Goal: Task Accomplishment & Management: Use online tool/utility

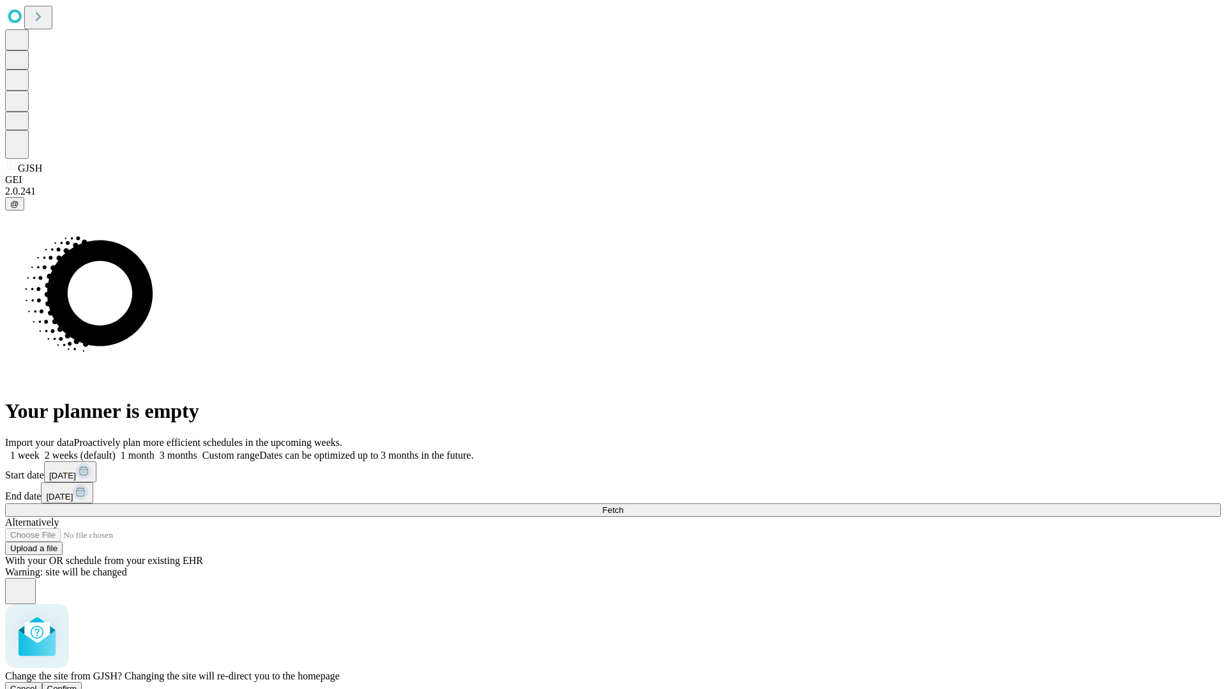
click at [77, 684] on span "Confirm" at bounding box center [62, 689] width 30 height 10
click at [116, 450] on label "2 weeks (default)" at bounding box center [78, 455] width 76 height 11
click at [623, 506] on span "Fetch" at bounding box center [612, 511] width 21 height 10
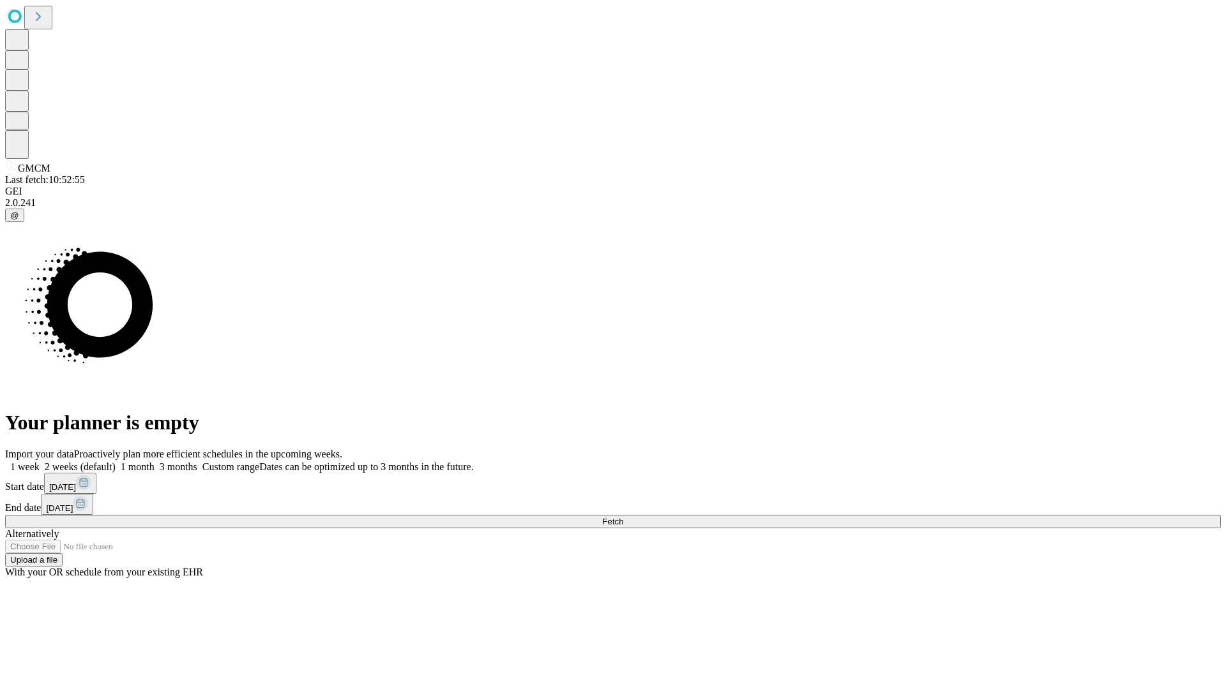
click at [116, 462] on label "2 weeks (default)" at bounding box center [78, 467] width 76 height 11
click at [623, 517] on span "Fetch" at bounding box center [612, 522] width 21 height 10
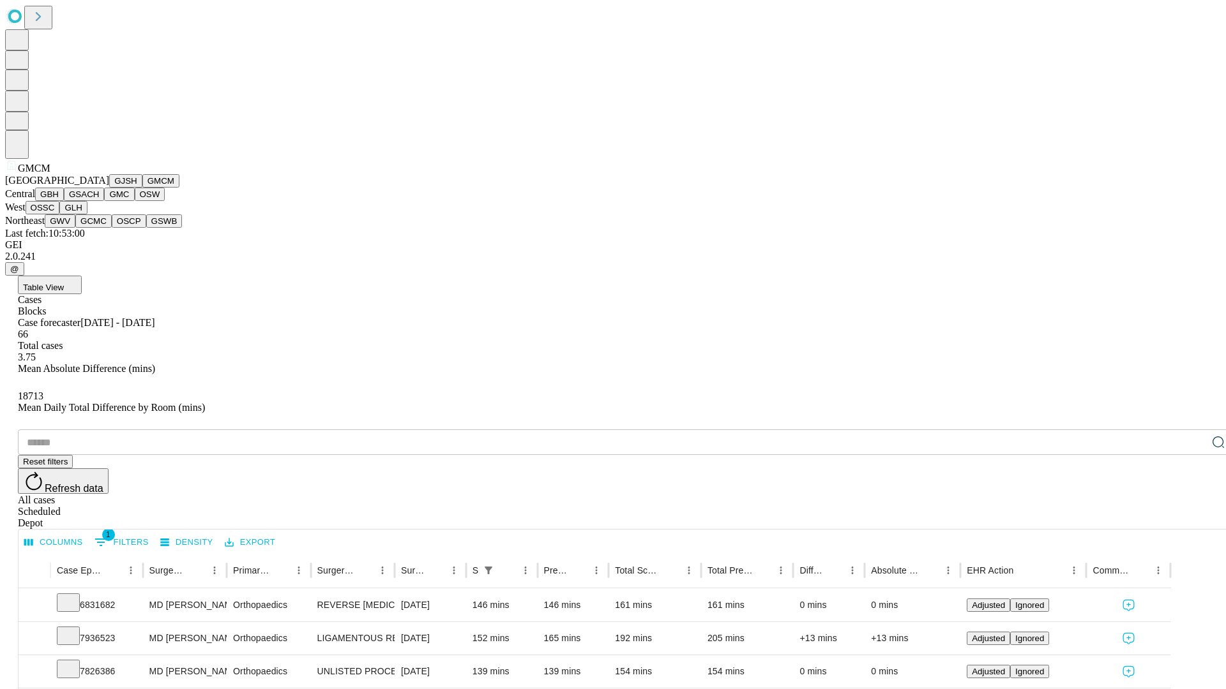
click at [64, 201] on button "GBH" at bounding box center [49, 194] width 29 height 13
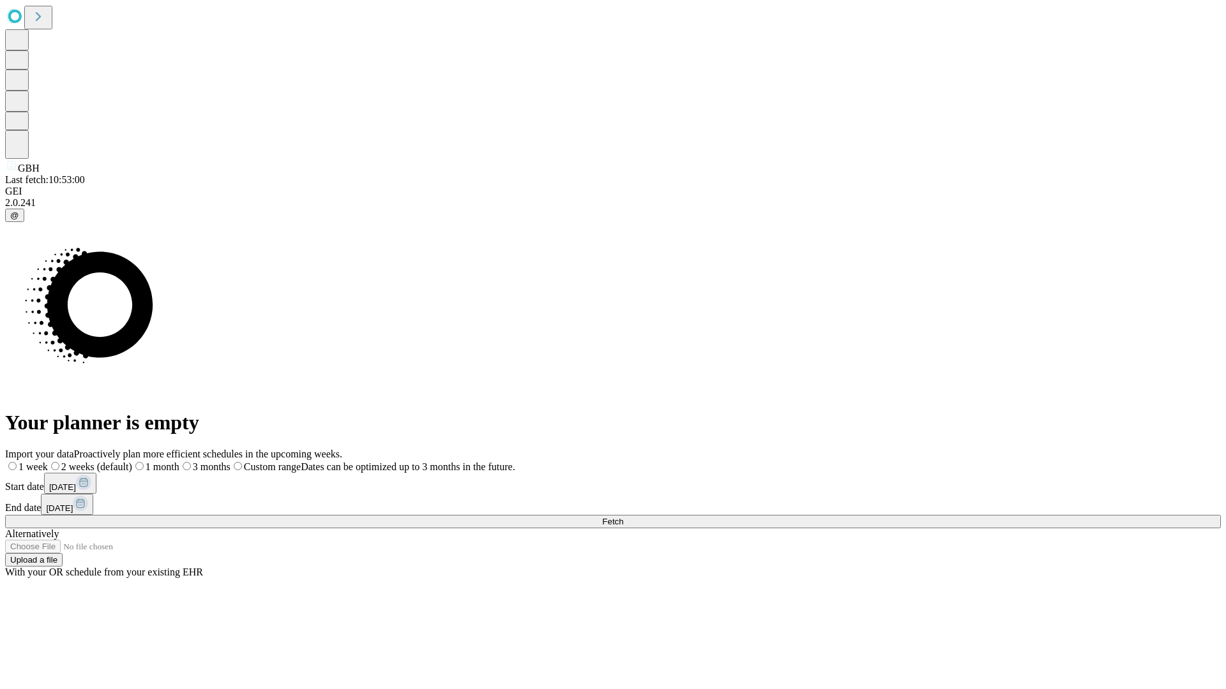
click at [132, 462] on label "2 weeks (default)" at bounding box center [90, 467] width 84 height 11
click at [623, 517] on span "Fetch" at bounding box center [612, 522] width 21 height 10
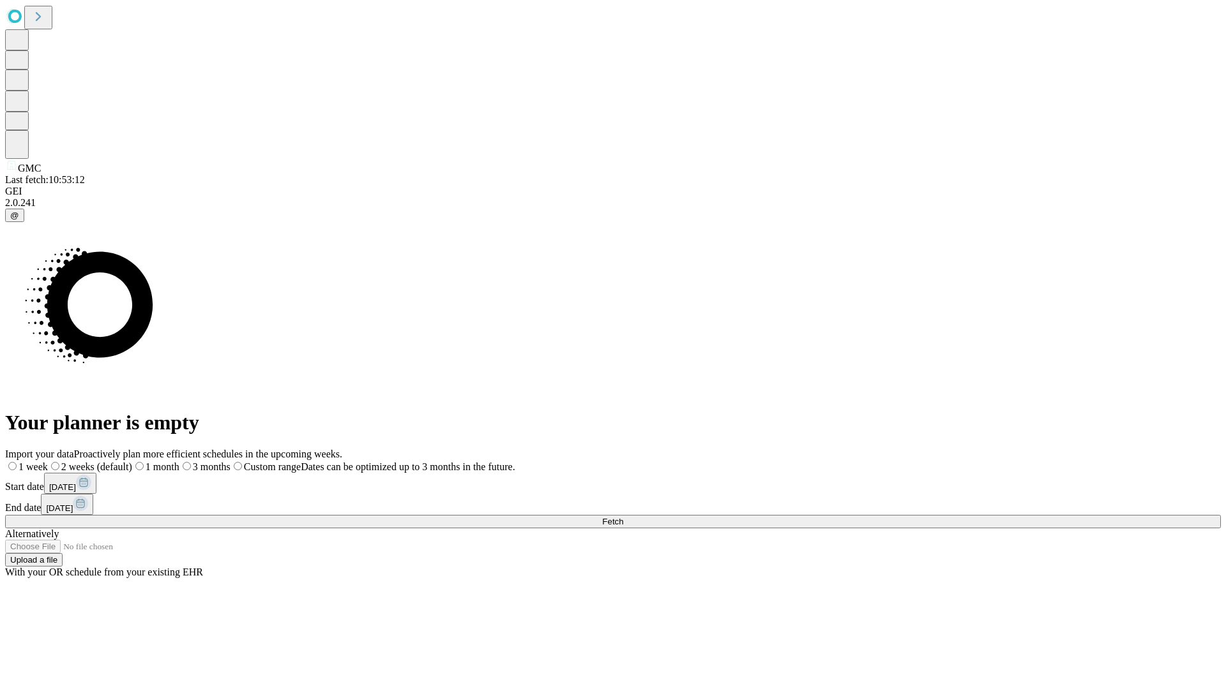
click at [623, 517] on span "Fetch" at bounding box center [612, 522] width 21 height 10
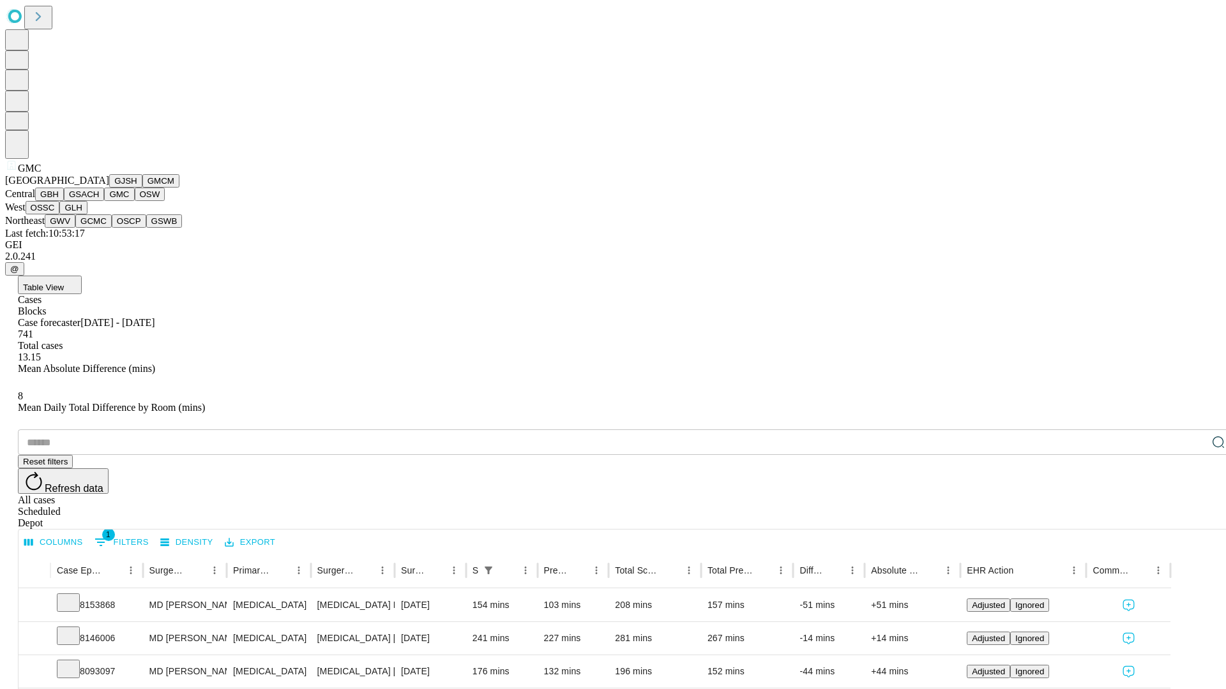
click at [135, 201] on button "OSW" at bounding box center [150, 194] width 31 height 13
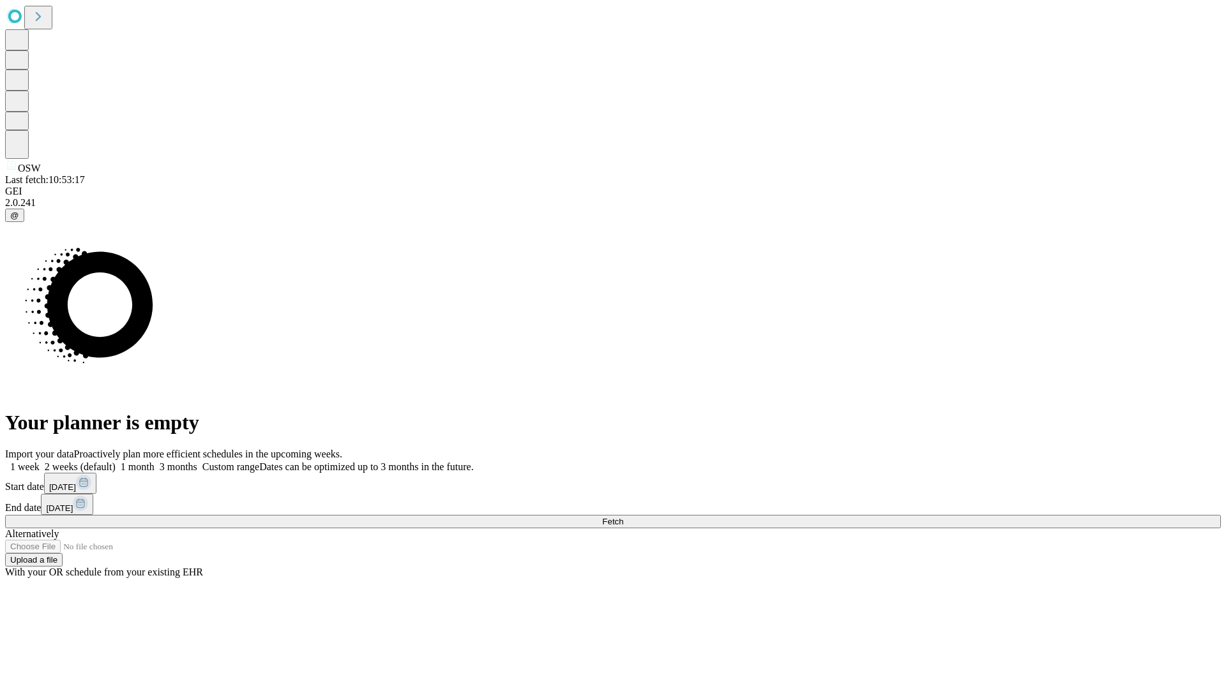
click at [116, 462] on label "2 weeks (default)" at bounding box center [78, 467] width 76 height 11
click at [623, 517] on span "Fetch" at bounding box center [612, 522] width 21 height 10
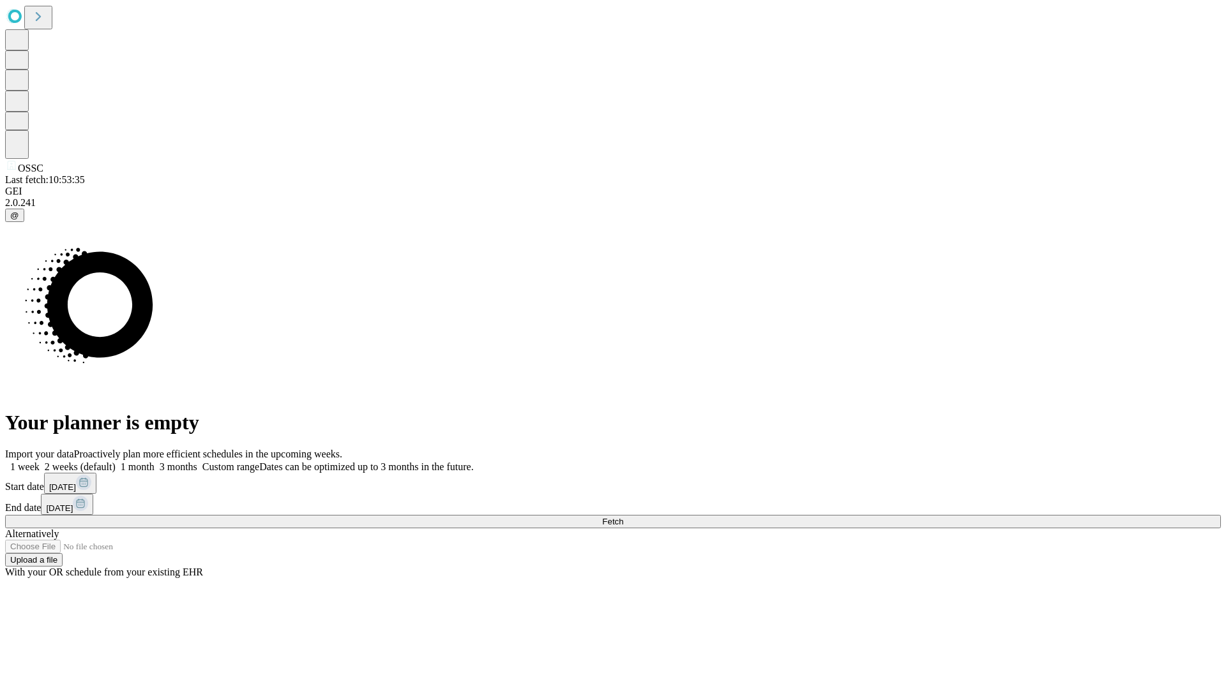
click at [116, 462] on label "2 weeks (default)" at bounding box center [78, 467] width 76 height 11
click at [623, 517] on span "Fetch" at bounding box center [612, 522] width 21 height 10
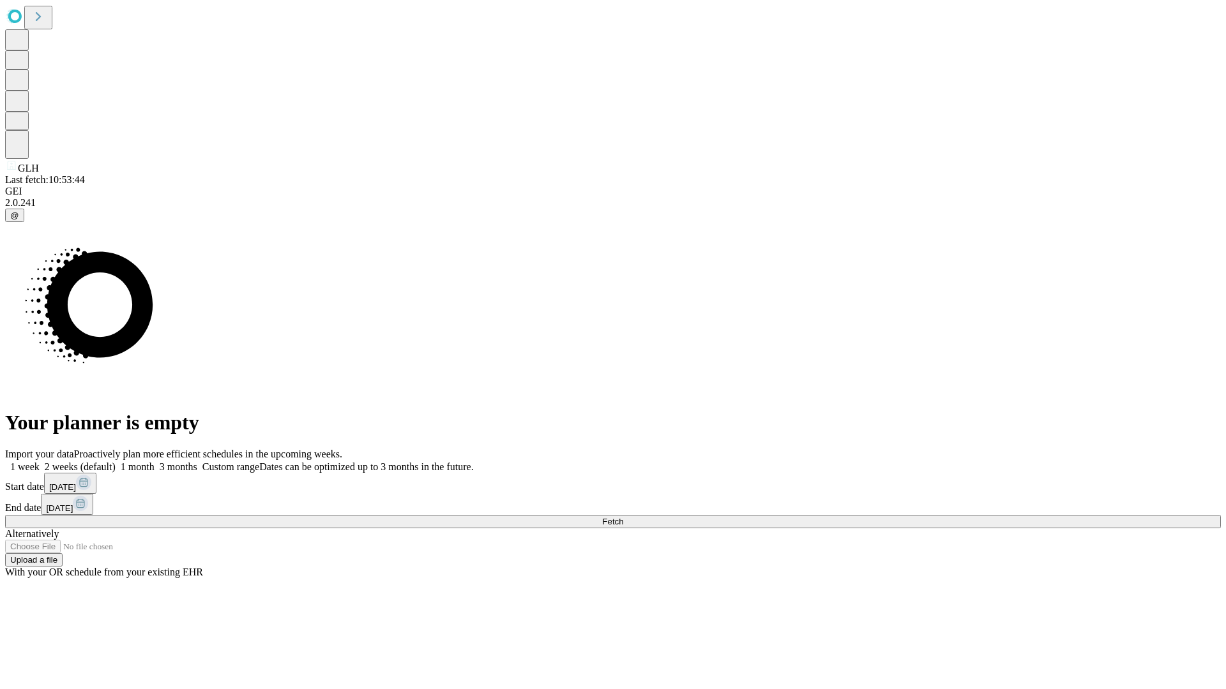
click at [116, 462] on label "2 weeks (default)" at bounding box center [78, 467] width 76 height 11
click at [623, 517] on span "Fetch" at bounding box center [612, 522] width 21 height 10
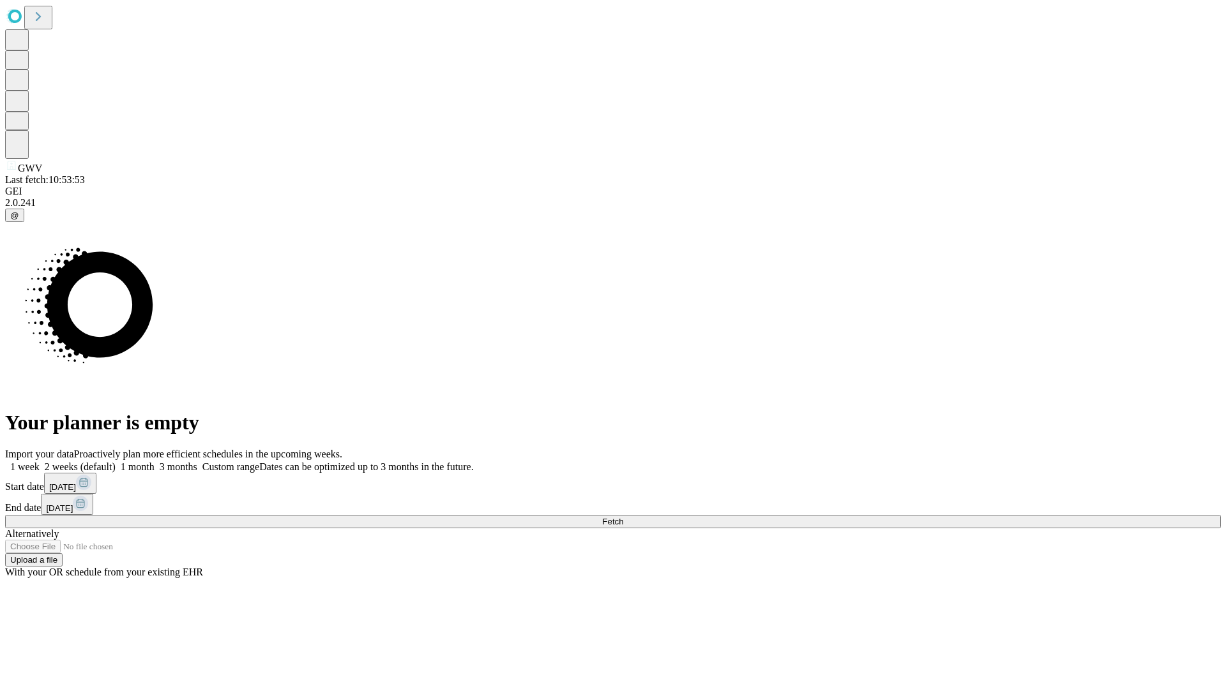
click at [116, 462] on label "2 weeks (default)" at bounding box center [78, 467] width 76 height 11
click at [623, 517] on span "Fetch" at bounding box center [612, 522] width 21 height 10
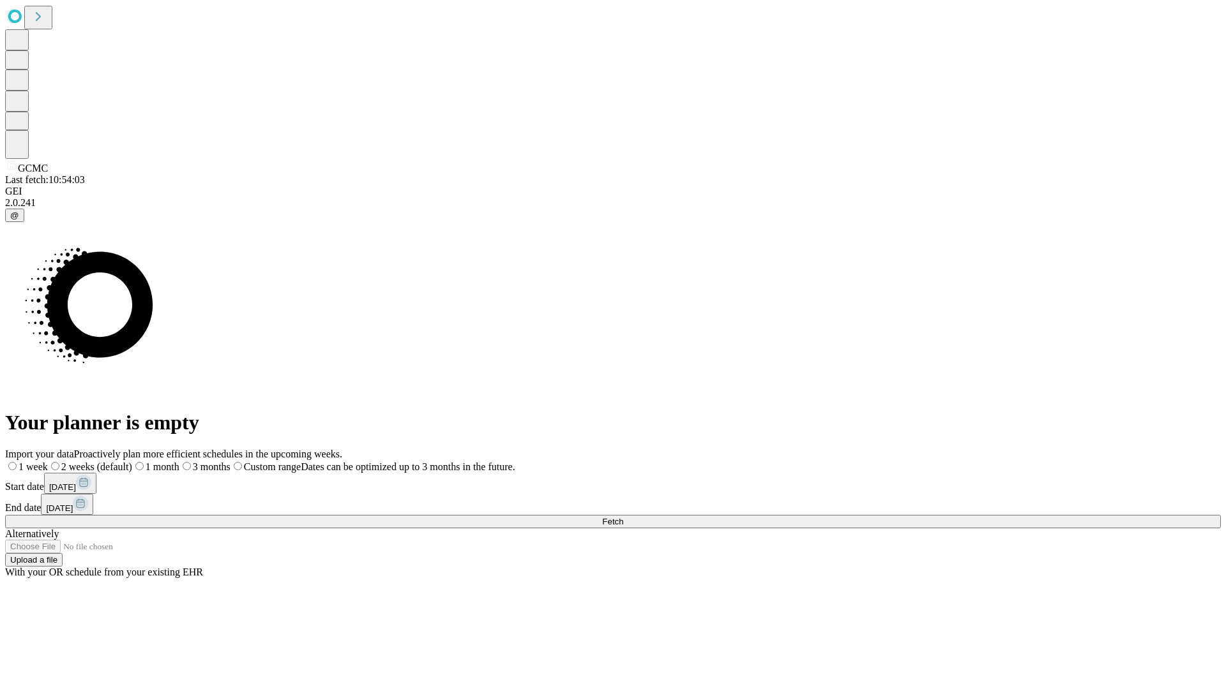
click at [132, 462] on label "2 weeks (default)" at bounding box center [90, 467] width 84 height 11
click at [623, 517] on span "Fetch" at bounding box center [612, 522] width 21 height 10
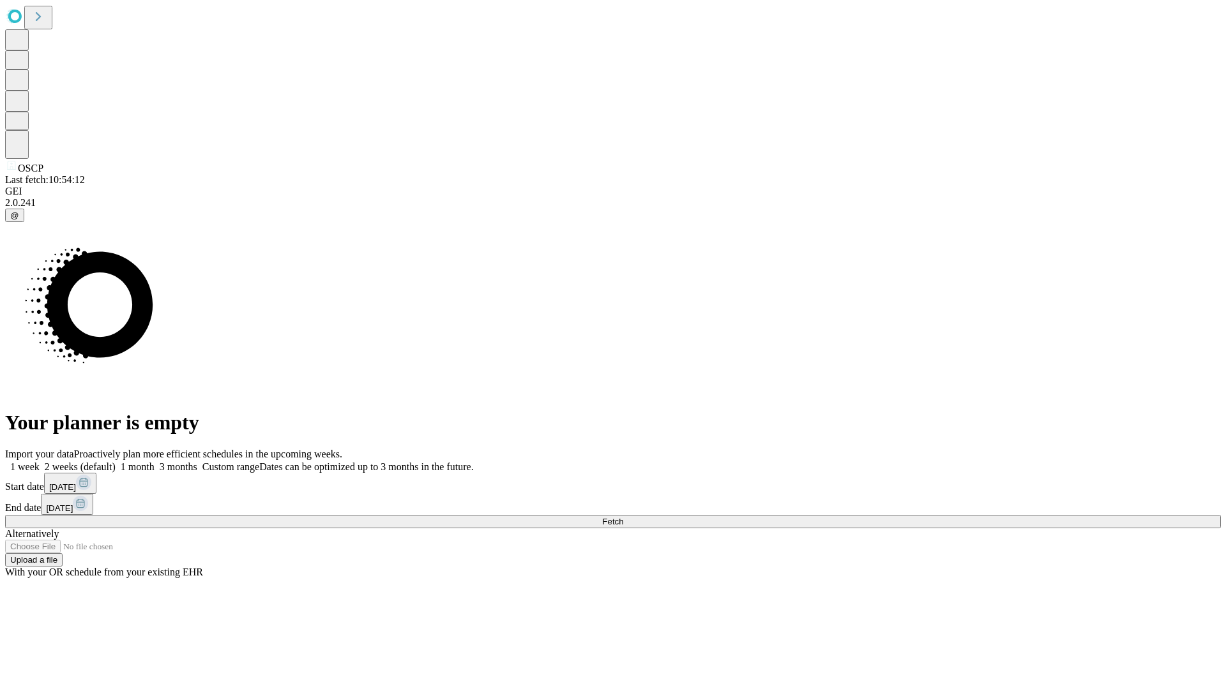
click at [116, 462] on label "2 weeks (default)" at bounding box center [78, 467] width 76 height 11
click at [623, 517] on span "Fetch" at bounding box center [612, 522] width 21 height 10
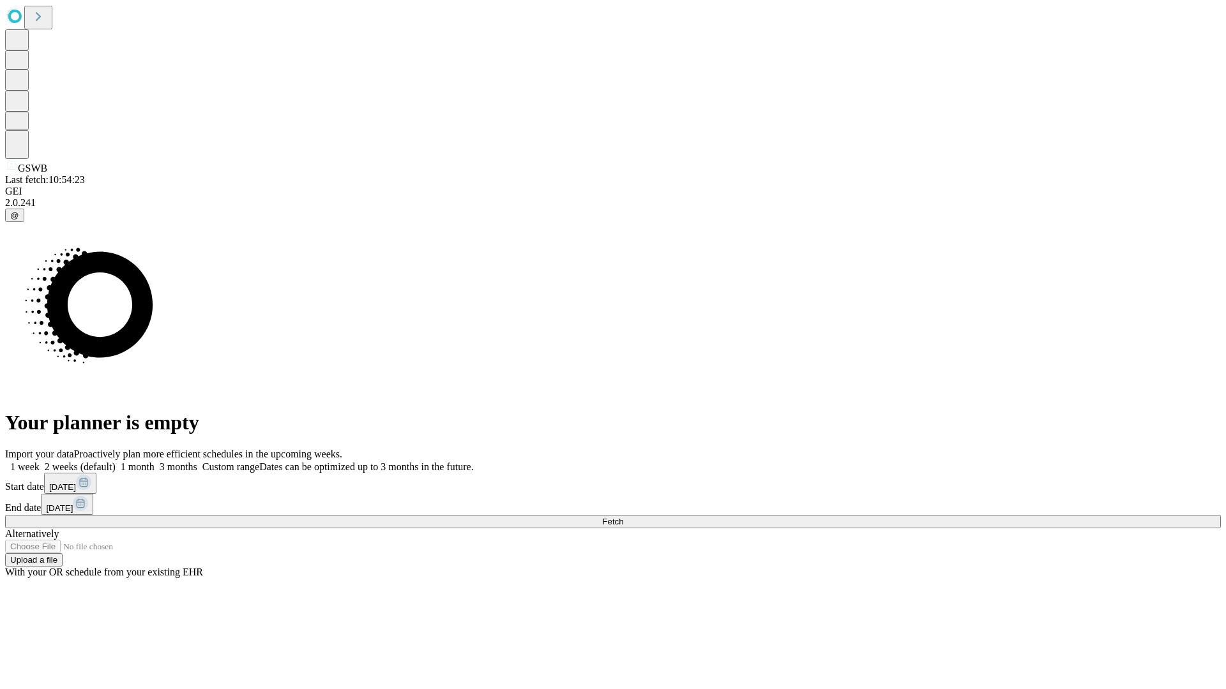
click at [116, 462] on label "2 weeks (default)" at bounding box center [78, 467] width 76 height 11
click at [623, 517] on span "Fetch" at bounding box center [612, 522] width 21 height 10
